Goal: Task Accomplishment & Management: Manage account settings

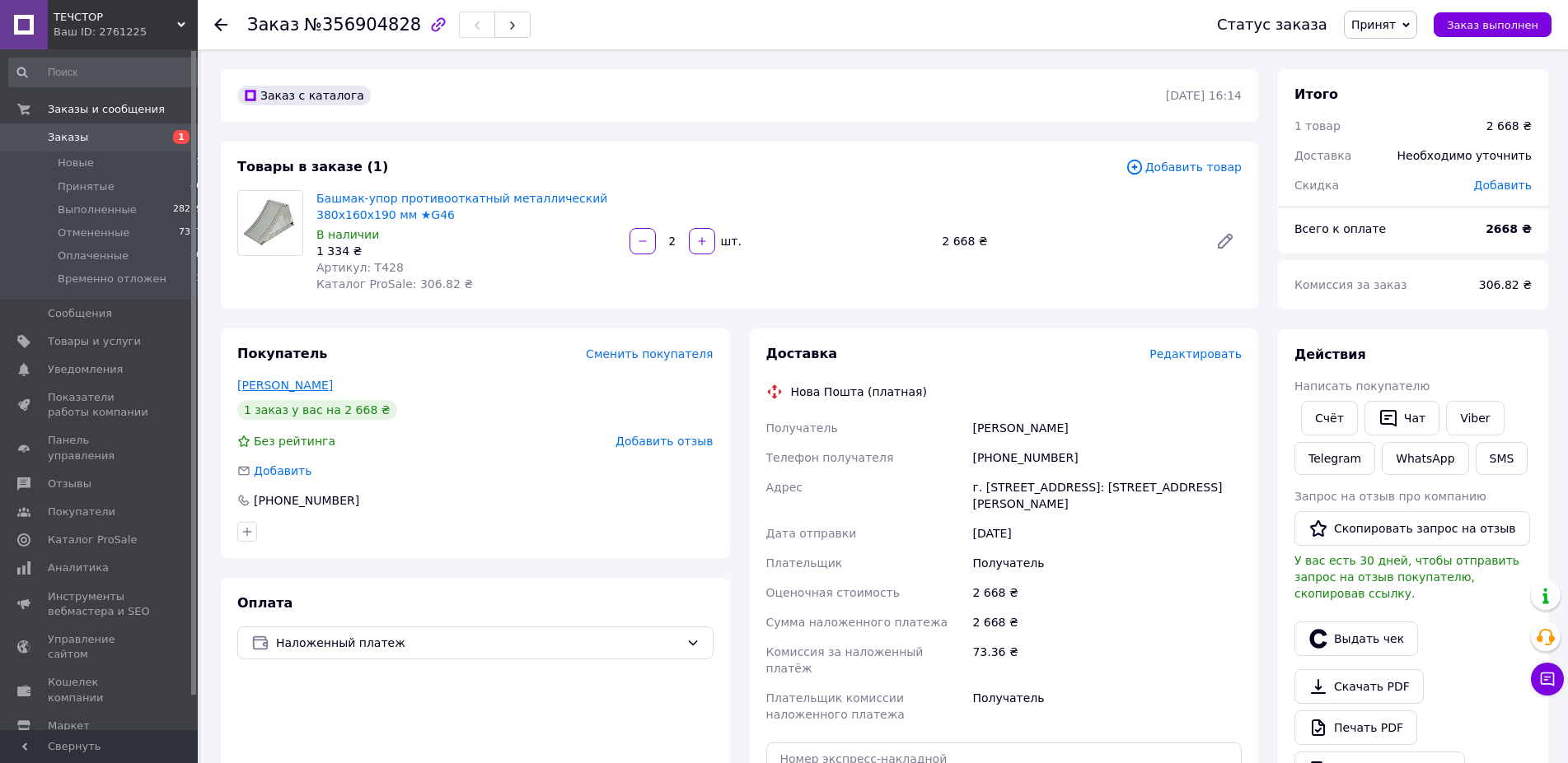
drag, startPoint x: 362, startPoint y: 388, endPoint x: 239, endPoint y: 374, distance: 123.8
click at [238, 380] on div "Нагірний Владислав" at bounding box center [475, 386] width 476 height 17
copy link "Нагірний Владислав"
drag, startPoint x: 993, startPoint y: 459, endPoint x: 1095, endPoint y: 454, distance: 102.1
click at [1095, 454] on div "[PHONE_NUMBER]" at bounding box center [1106, 458] width 276 height 30
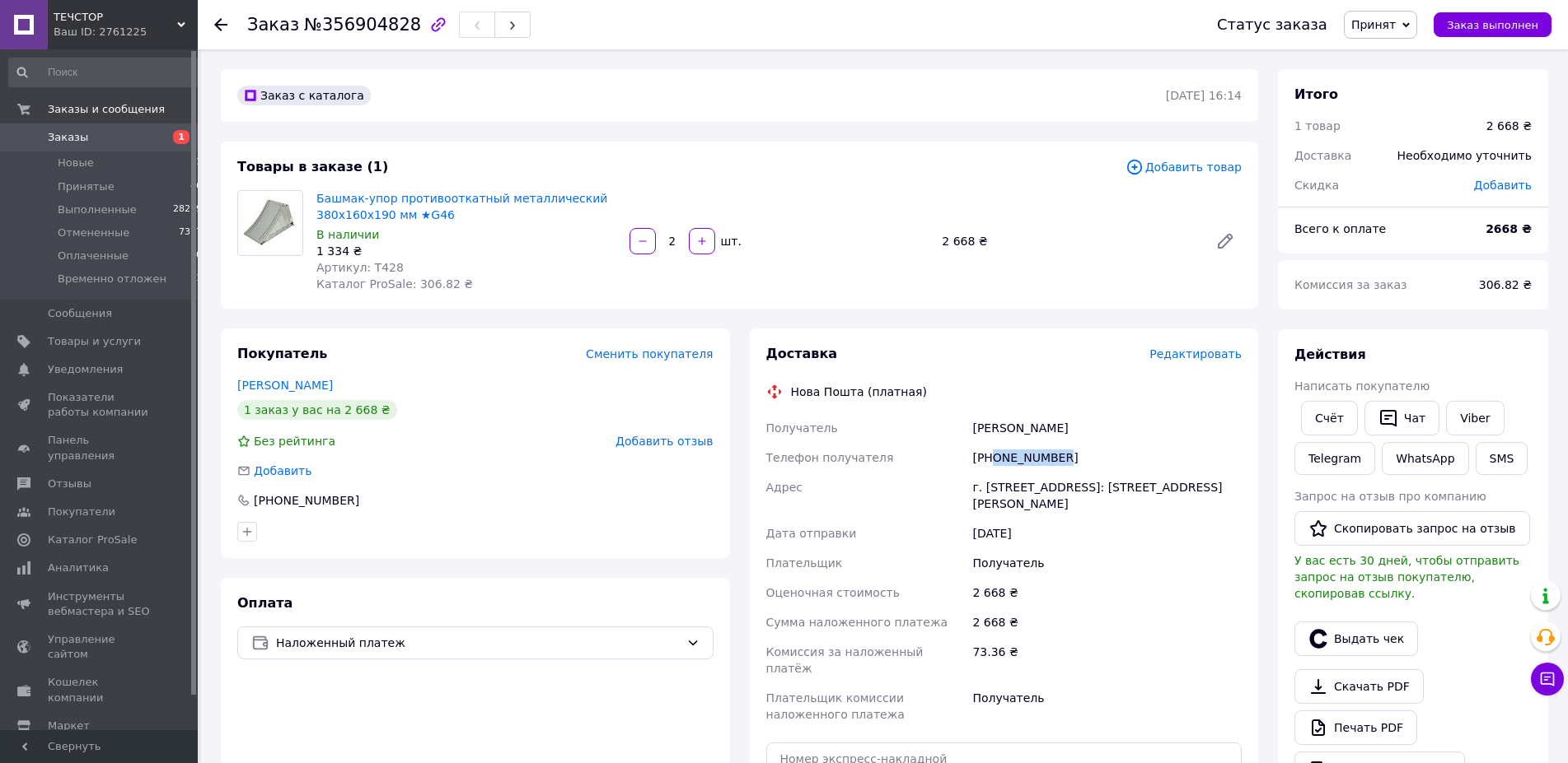
copy div "0966488735"
click at [349, 31] on span "№356904828" at bounding box center [362, 25] width 117 height 20
copy span "356904828"
drag, startPoint x: 973, startPoint y: 484, endPoint x: 1123, endPoint y: 502, distance: 151.1
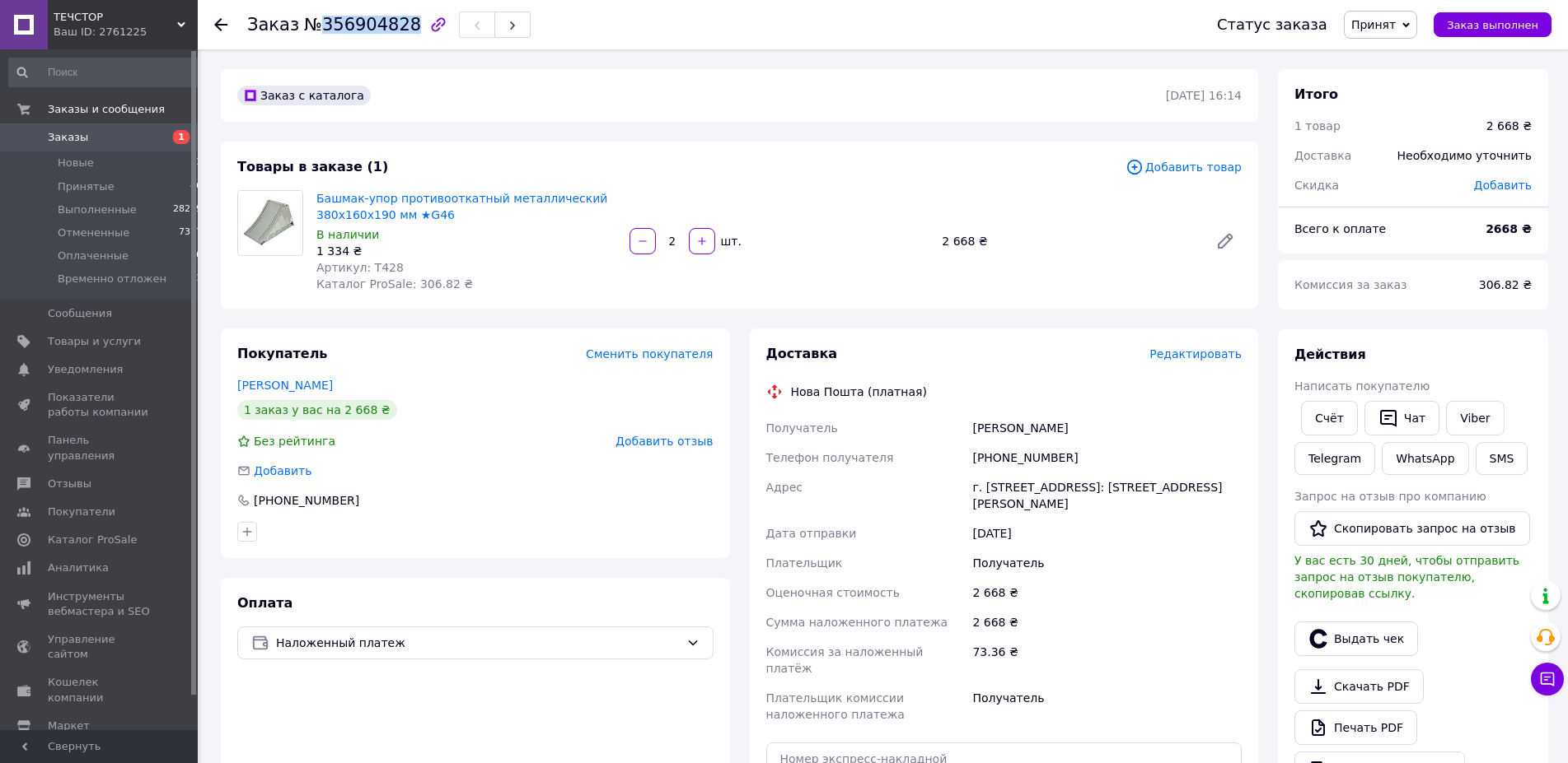
click at [1123, 502] on div "г. Залещики (Тернопольская обл., Чертковский р-н.), №1: ул. Стефаника, 26а" at bounding box center [1106, 496] width 276 height 46
copy div "г. Залещики (Тернопольская обл., Чертковский р-н.), №1: ул. Стефаника, 26а"
click at [385, 266] on span "Артикул: T428" at bounding box center [359, 267] width 87 height 13
copy span "T428"
